Goal: Use online tool/utility: Utilize a website feature to perform a specific function

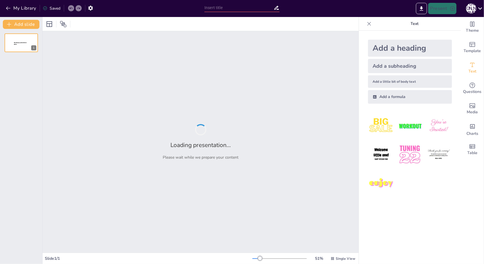
type input "Imported UNIT V PART I - Physical Principles of Respiratory Care.pptx"
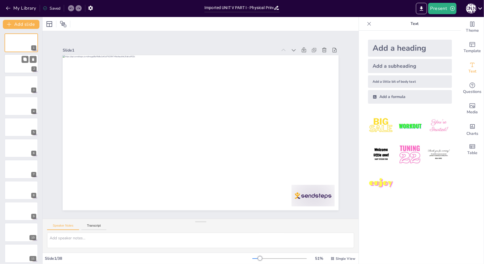
click at [18, 62] on div at bounding box center [21, 63] width 34 height 19
click at [16, 84] on div at bounding box center [21, 84] width 34 height 19
click at [14, 107] on div at bounding box center [21, 105] width 34 height 19
click at [13, 125] on div at bounding box center [21, 127] width 34 height 19
click at [9, 147] on div at bounding box center [21, 148] width 34 height 19
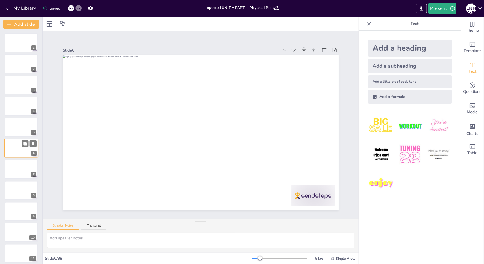
scroll to position [2, 0]
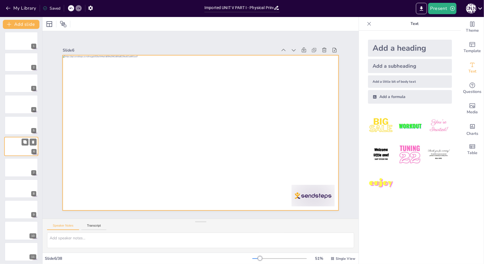
click at [12, 155] on div at bounding box center [21, 146] width 34 height 19
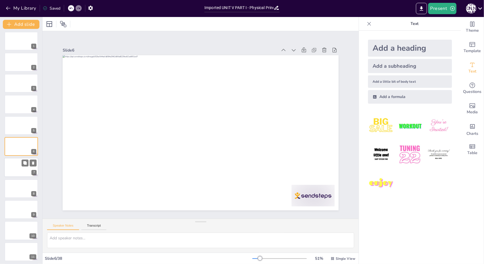
click at [12, 162] on div at bounding box center [21, 167] width 34 height 19
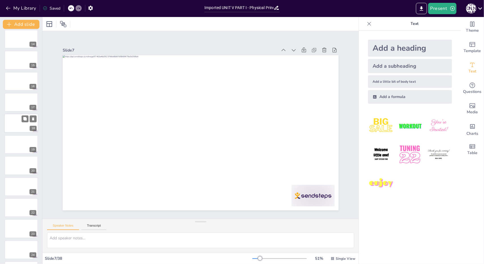
click at [19, 126] on div at bounding box center [21, 123] width 34 height 19
click at [11, 123] on div at bounding box center [21, 125] width 34 height 19
click at [14, 189] on div at bounding box center [21, 188] width 34 height 19
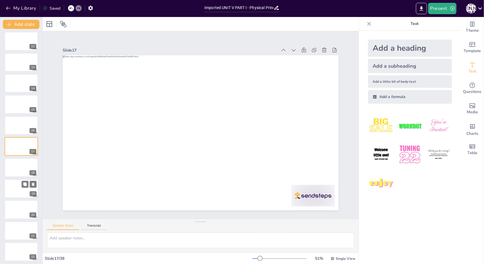
scroll to position [276, 0]
click at [12, 191] on div at bounding box center [21, 188] width 34 height 19
click at [13, 86] on div at bounding box center [21, 83] width 34 height 19
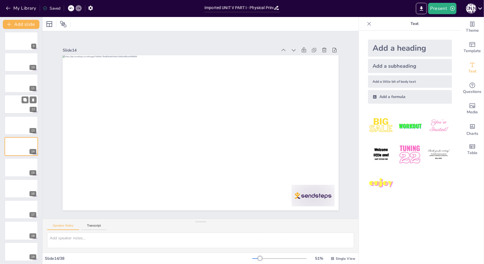
click at [10, 106] on div at bounding box center [21, 104] width 34 height 19
click at [9, 126] on div at bounding box center [21, 125] width 34 height 19
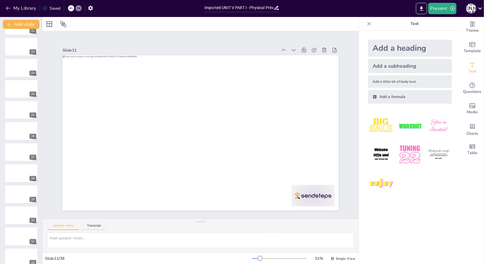
scroll to position [573, 0]
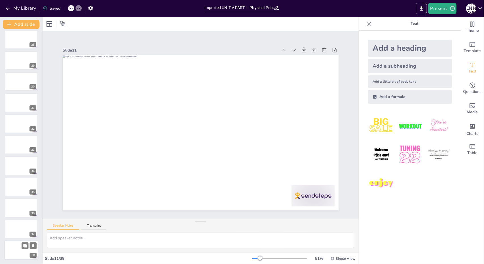
click at [21, 252] on div at bounding box center [21, 250] width 34 height 19
click at [14, 224] on div at bounding box center [21, 229] width 34 height 19
click at [13, 206] on div at bounding box center [21, 207] width 34 height 19
click at [6, 190] on div at bounding box center [21, 187] width 34 height 19
click at [10, 166] on div at bounding box center [21, 166] width 34 height 19
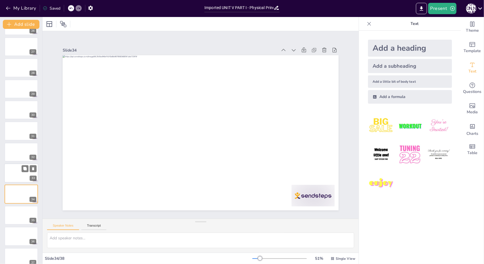
click at [11, 171] on div at bounding box center [21, 173] width 34 height 19
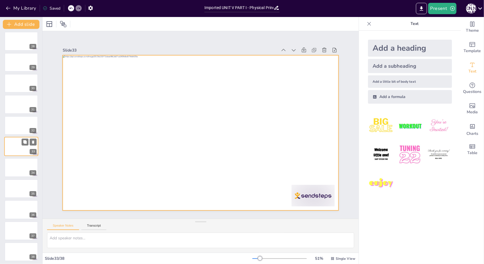
click at [13, 145] on div at bounding box center [21, 146] width 34 height 19
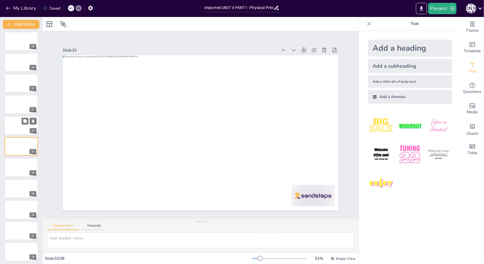
click at [14, 122] on div at bounding box center [21, 125] width 34 height 19
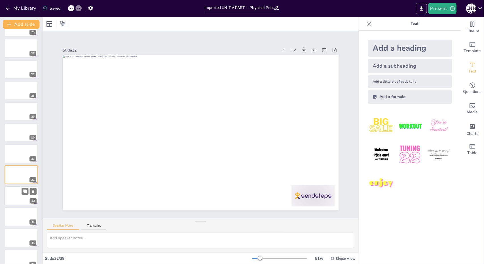
click at [14, 204] on div at bounding box center [21, 195] width 34 height 19
click at [18, 111] on div at bounding box center [21, 111] width 34 height 19
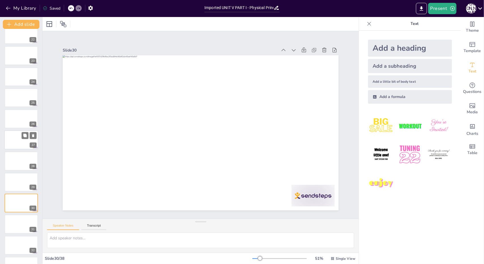
click at [18, 139] on div at bounding box center [21, 139] width 34 height 19
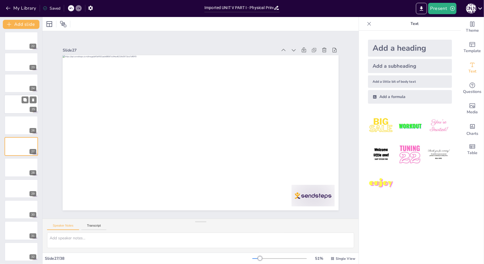
click at [14, 107] on div at bounding box center [21, 104] width 34 height 19
